Goal: Book appointment/travel/reservation

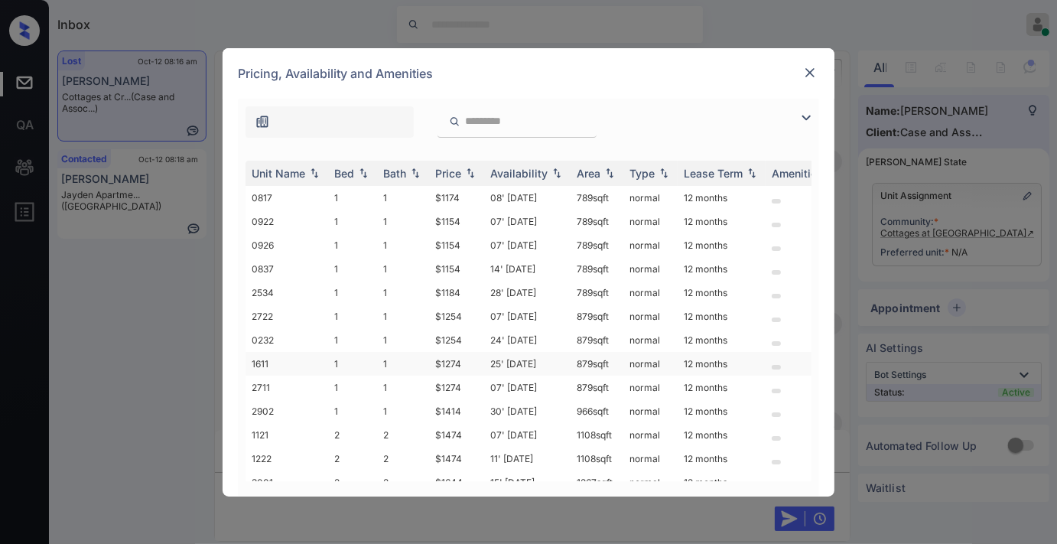
scroll to position [2216, 0]
click at [461, 174] on div "Price" at bounding box center [448, 173] width 26 height 13
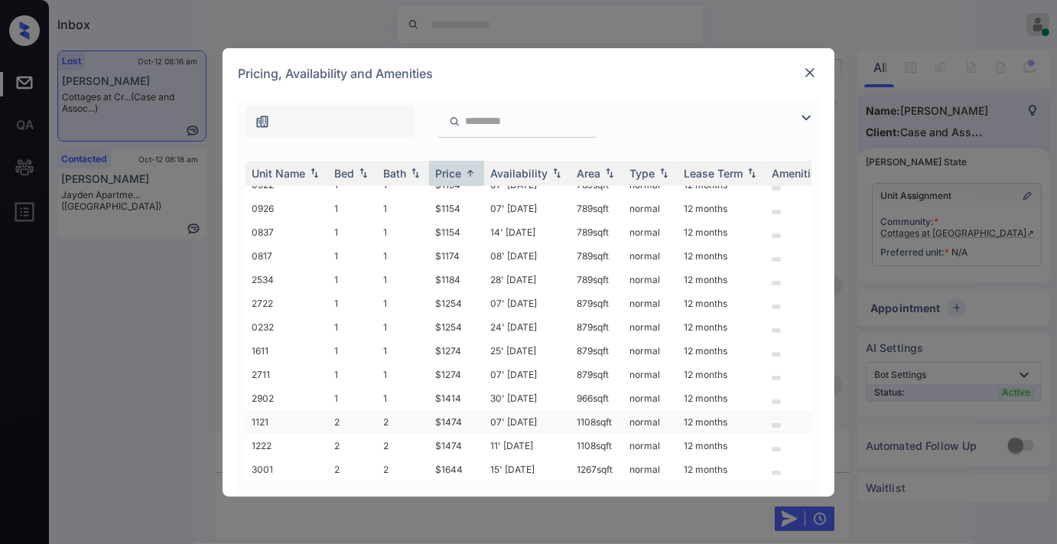
click at [487, 414] on td "07' [DATE]" at bounding box center [527, 422] width 86 height 24
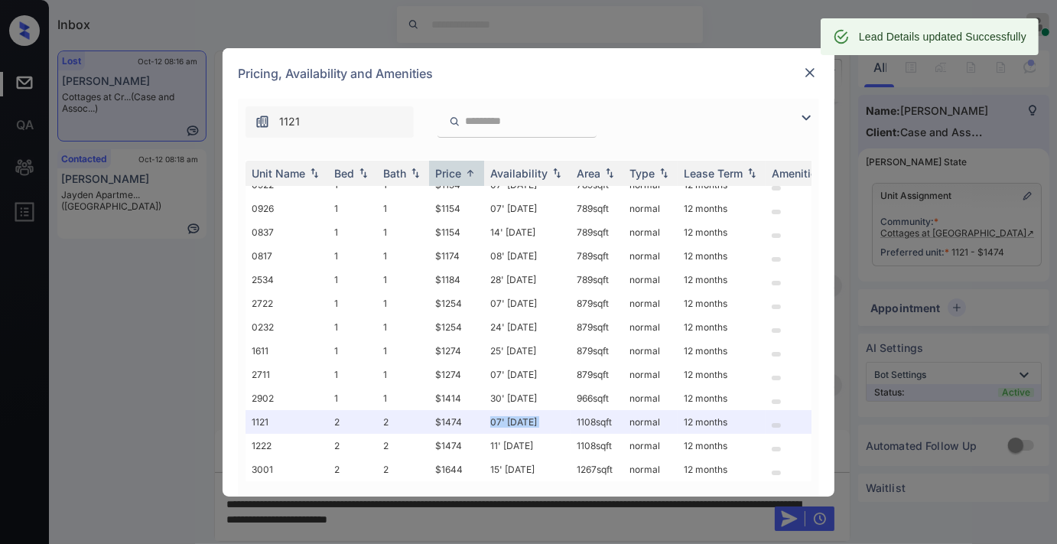
click at [811, 73] on img at bounding box center [809, 72] width 15 height 15
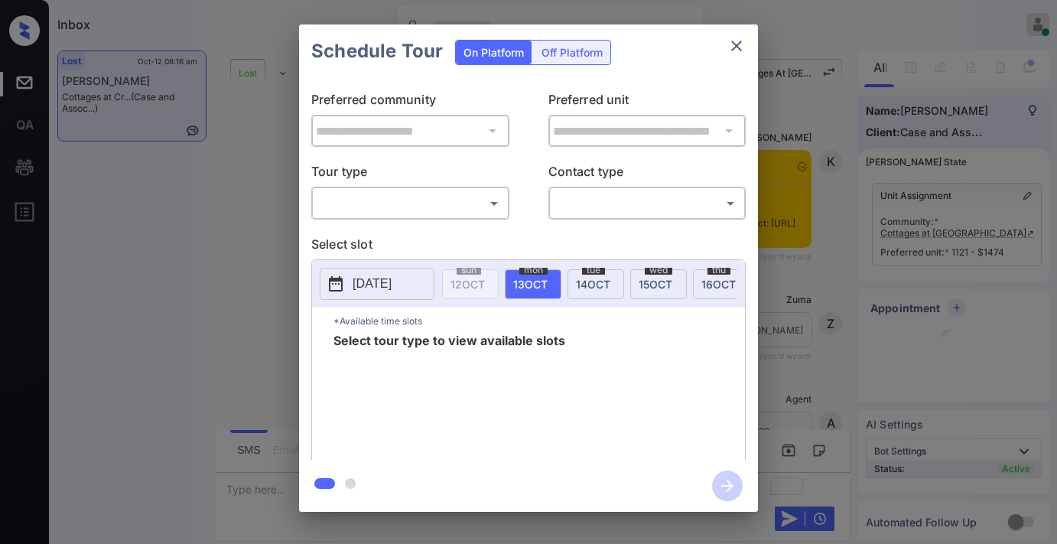
click at [468, 195] on body "Inbox [PERSON_NAME] Online Set yourself offline Set yourself on break Profile S…" at bounding box center [528, 272] width 1057 height 544
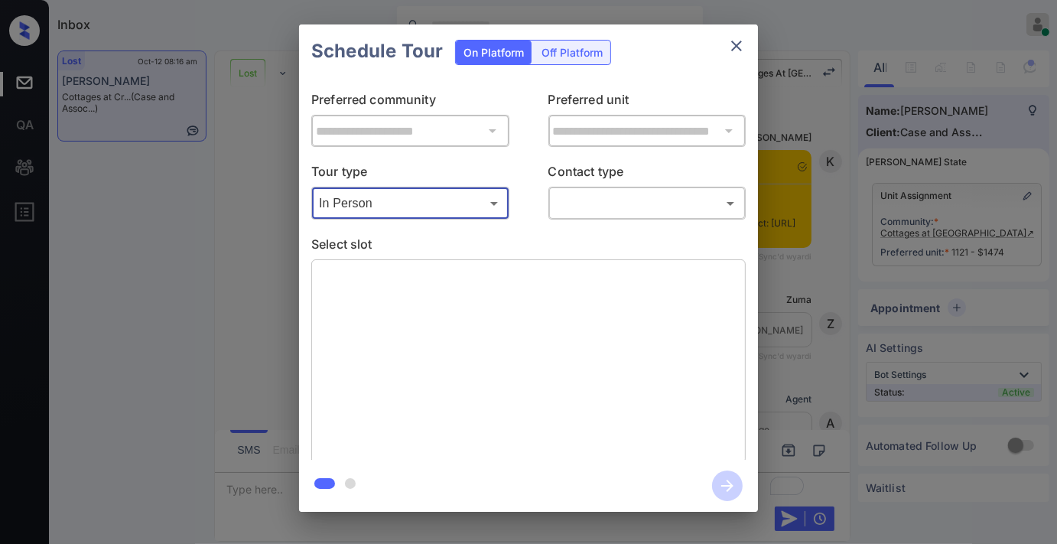
type input "********"
click at [632, 211] on body "Inbox [PERSON_NAME] Online Set yourself offline Set yourself on break Profile S…" at bounding box center [528, 272] width 1057 height 544
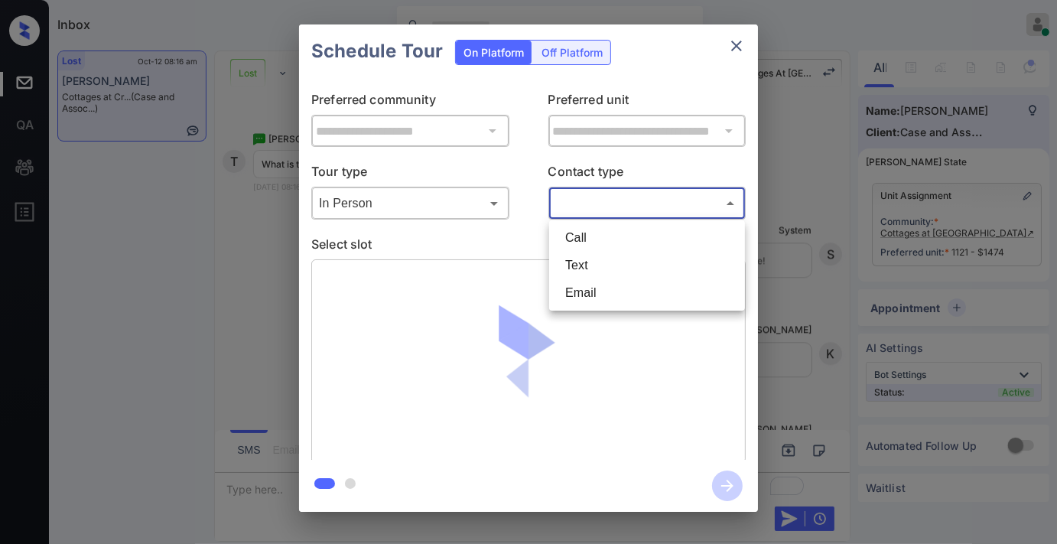
click at [584, 265] on li "Text" at bounding box center [647, 266] width 188 height 28
type input "****"
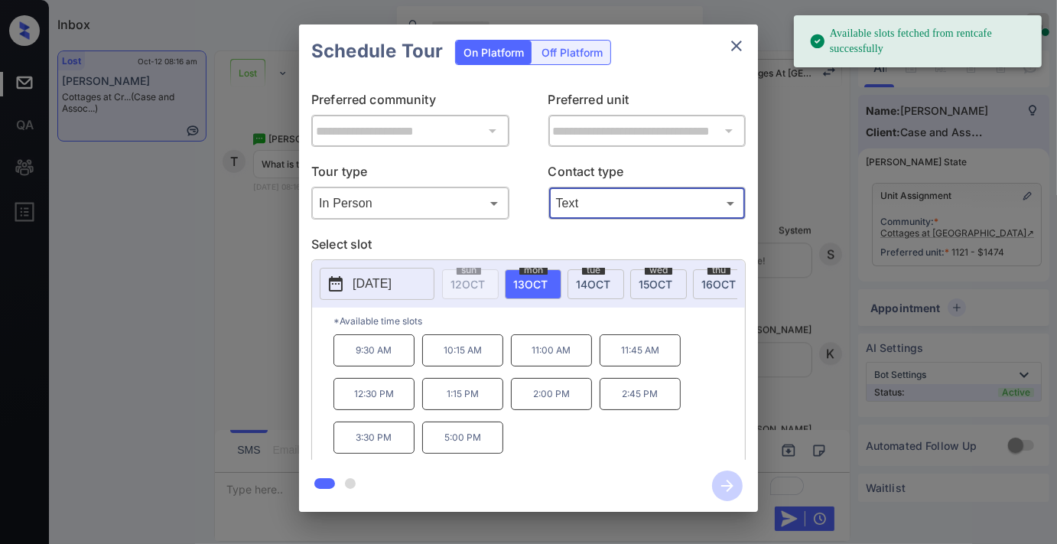
click at [645, 405] on p "2:45 PM" at bounding box center [640, 394] width 81 height 32
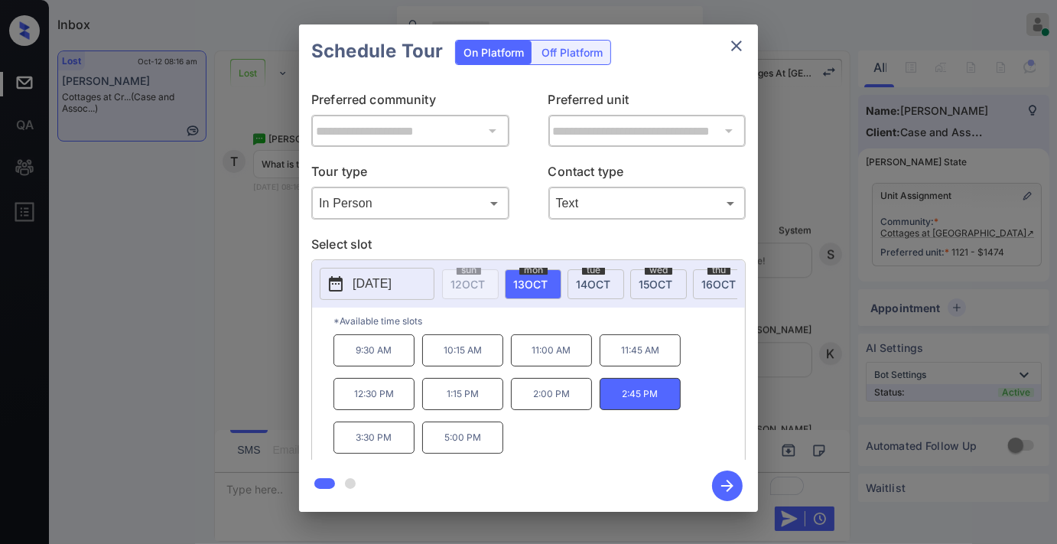
click at [728, 482] on icon "button" at bounding box center [727, 485] width 31 height 31
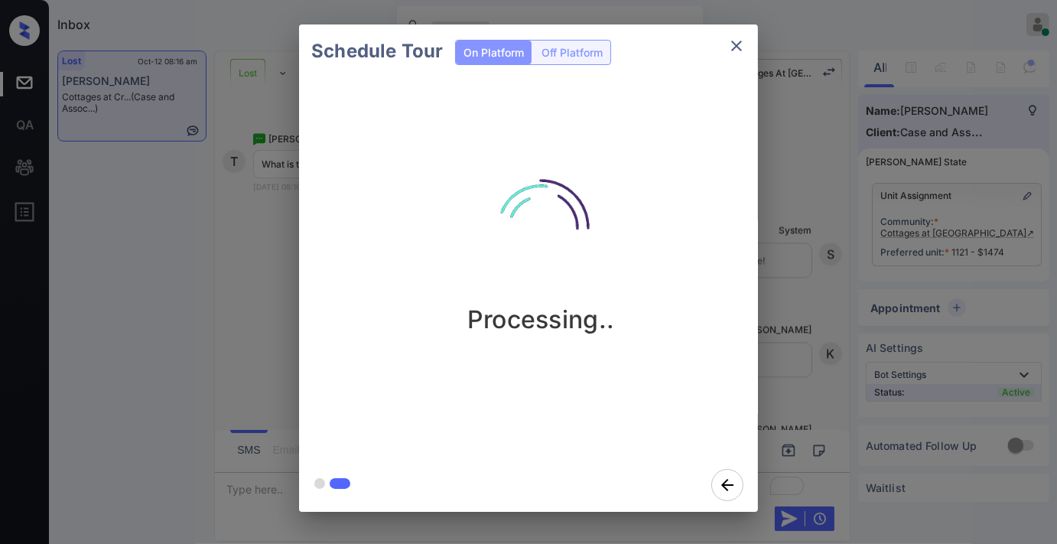
scroll to position [31970, 0]
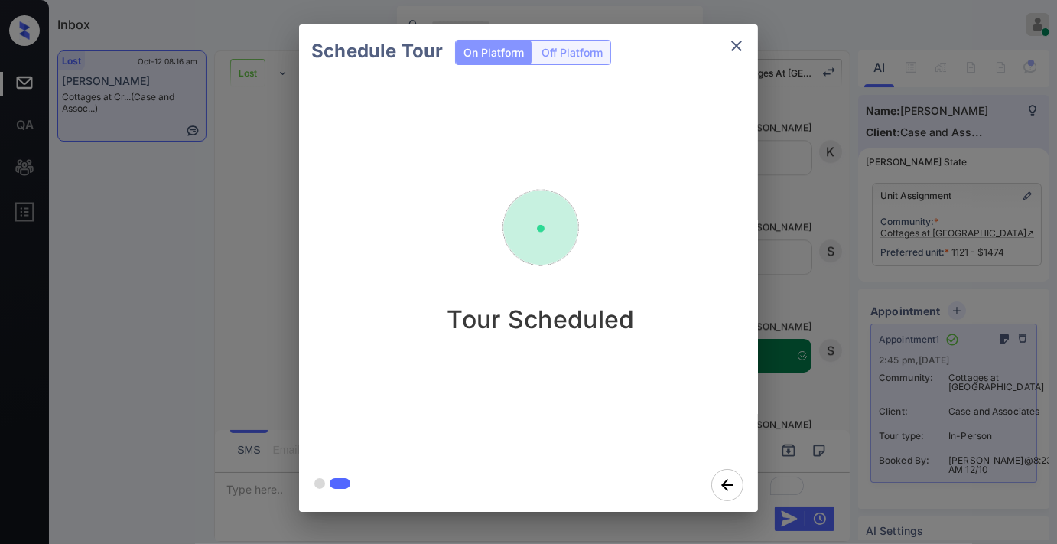
click at [529, 285] on img at bounding box center [540, 227] width 153 height 153
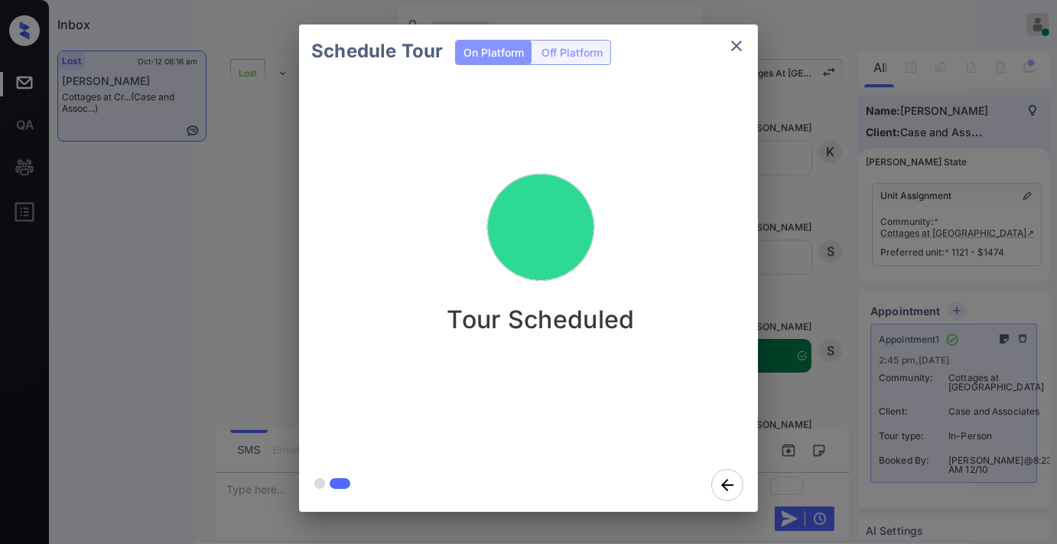
click at [729, 43] on icon "close" at bounding box center [737, 46] width 18 height 18
